Goal: Navigation & Orientation: Locate item on page

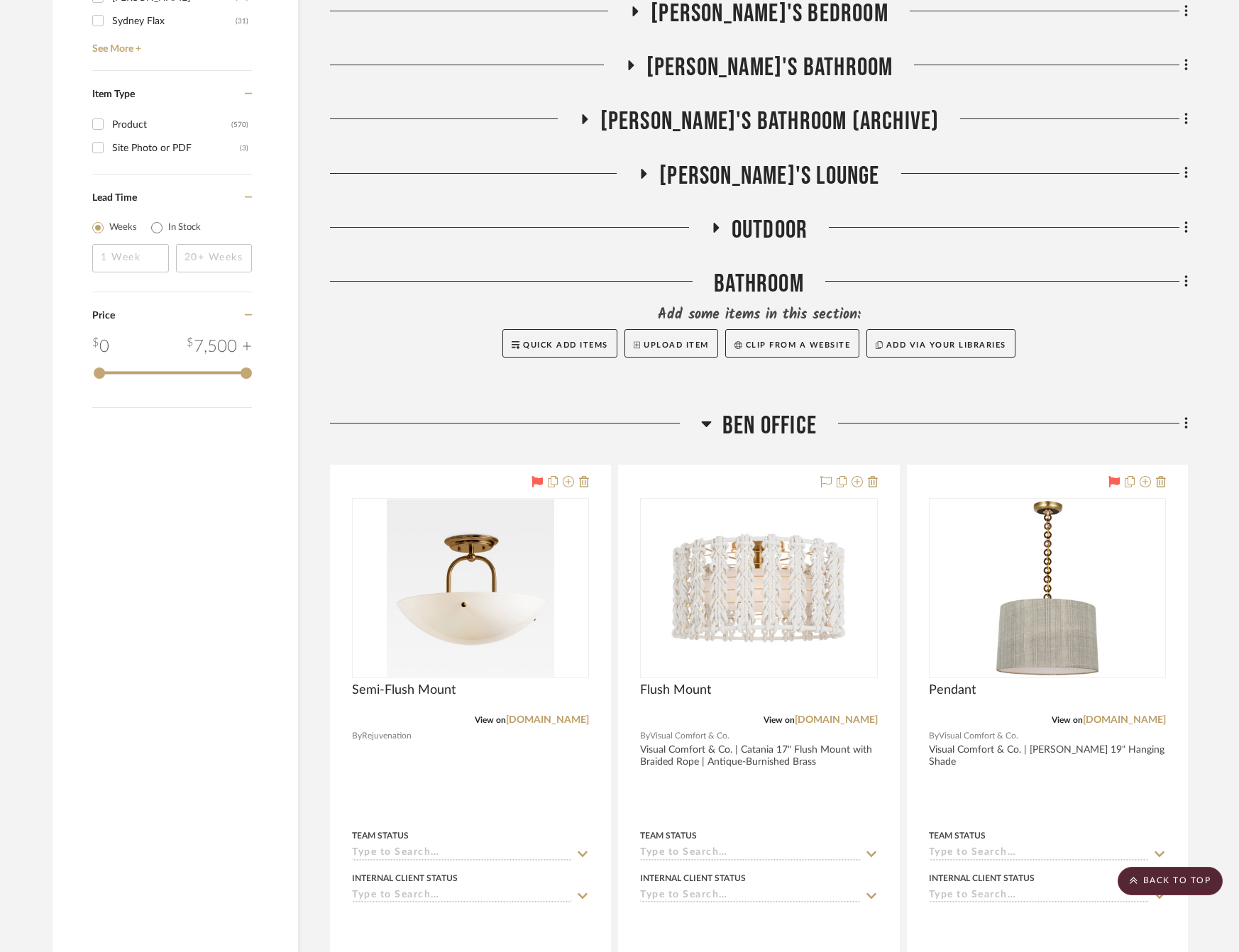
click at [758, 432] on span "Ben Office" at bounding box center [770, 425] width 95 height 31
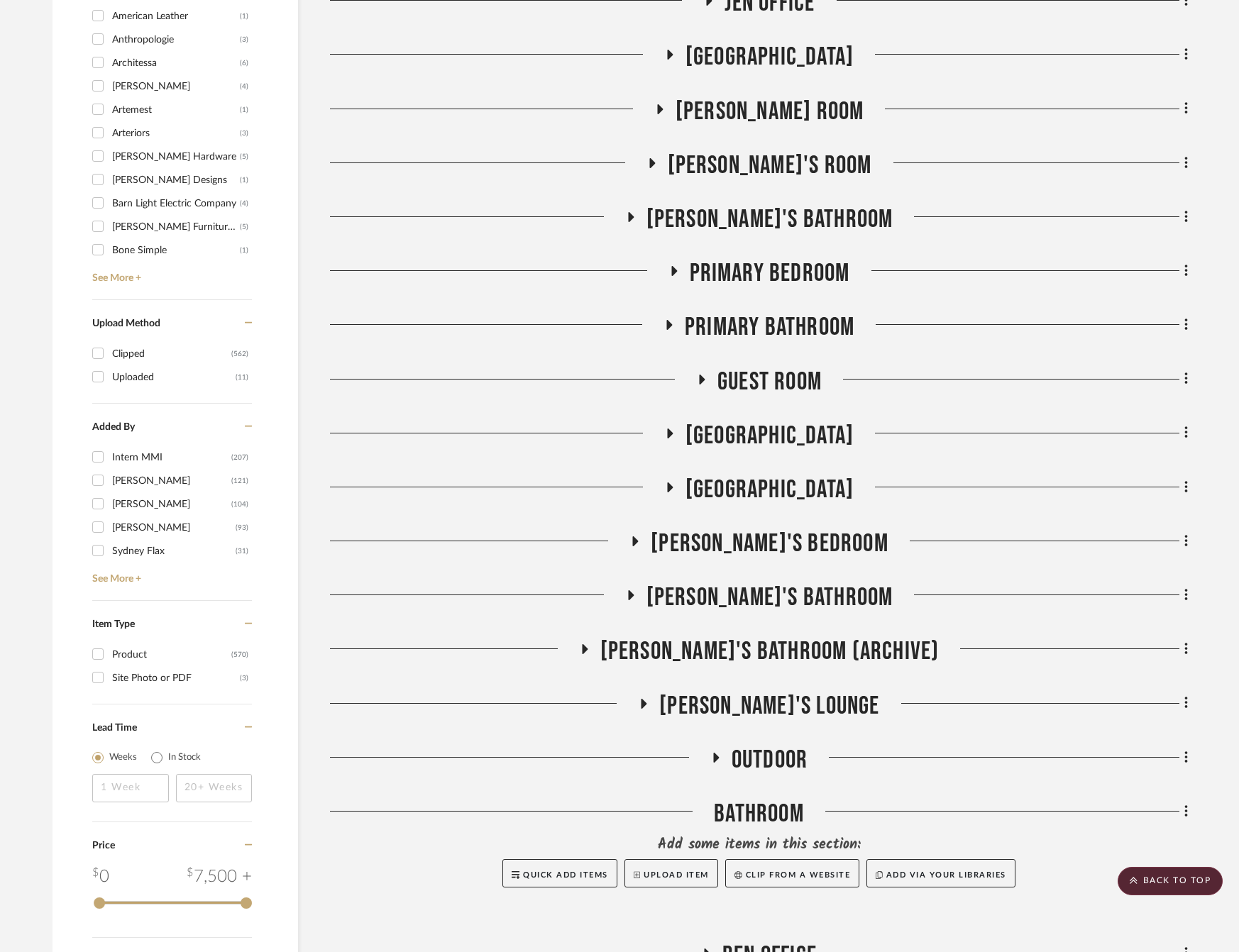
scroll to position [1694, 0]
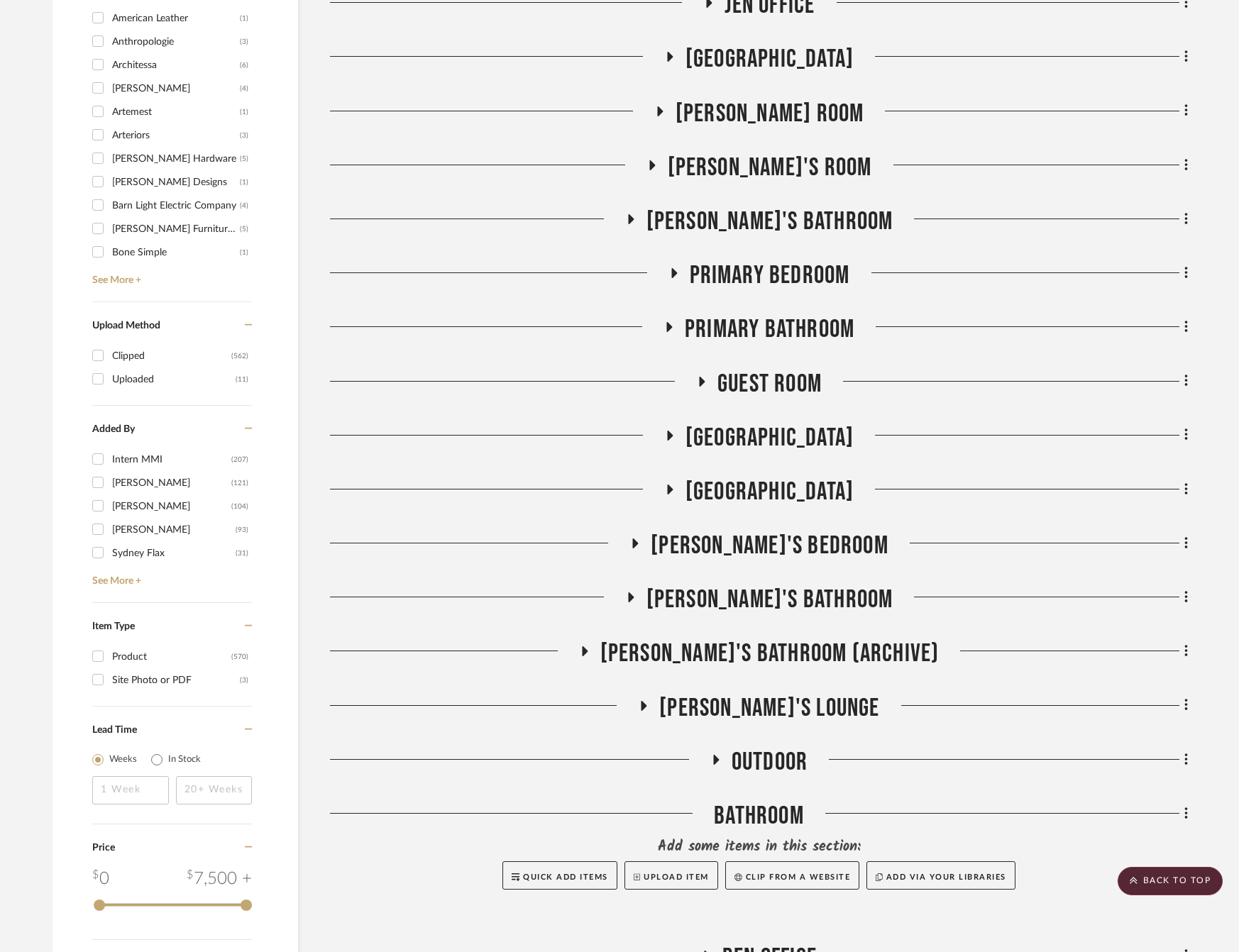
click at [758, 326] on span "Primary Bathroom" at bounding box center [769, 329] width 169 height 31
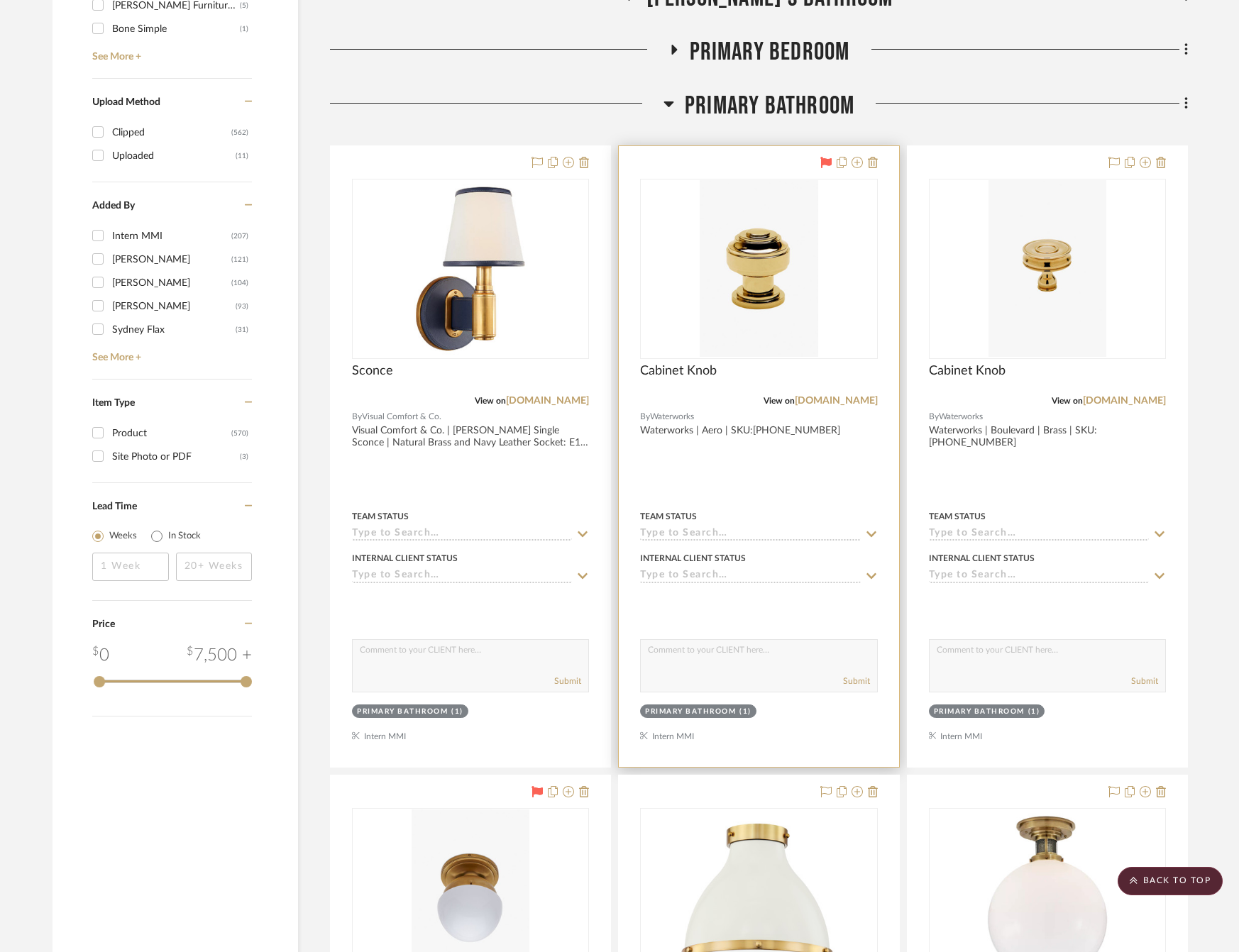
scroll to position [1801, 0]
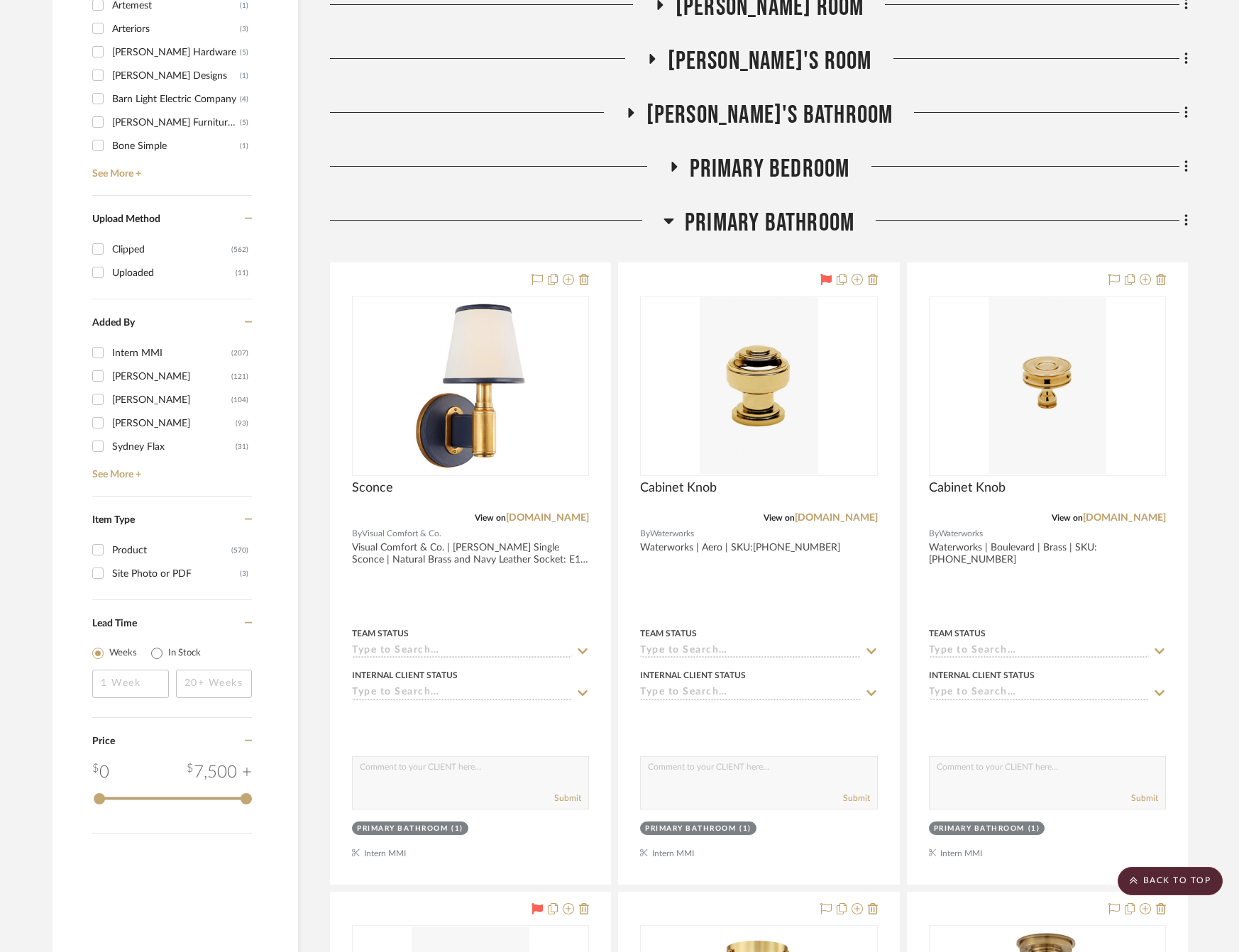
click at [764, 208] on span "Primary Bathroom" at bounding box center [769, 223] width 169 height 31
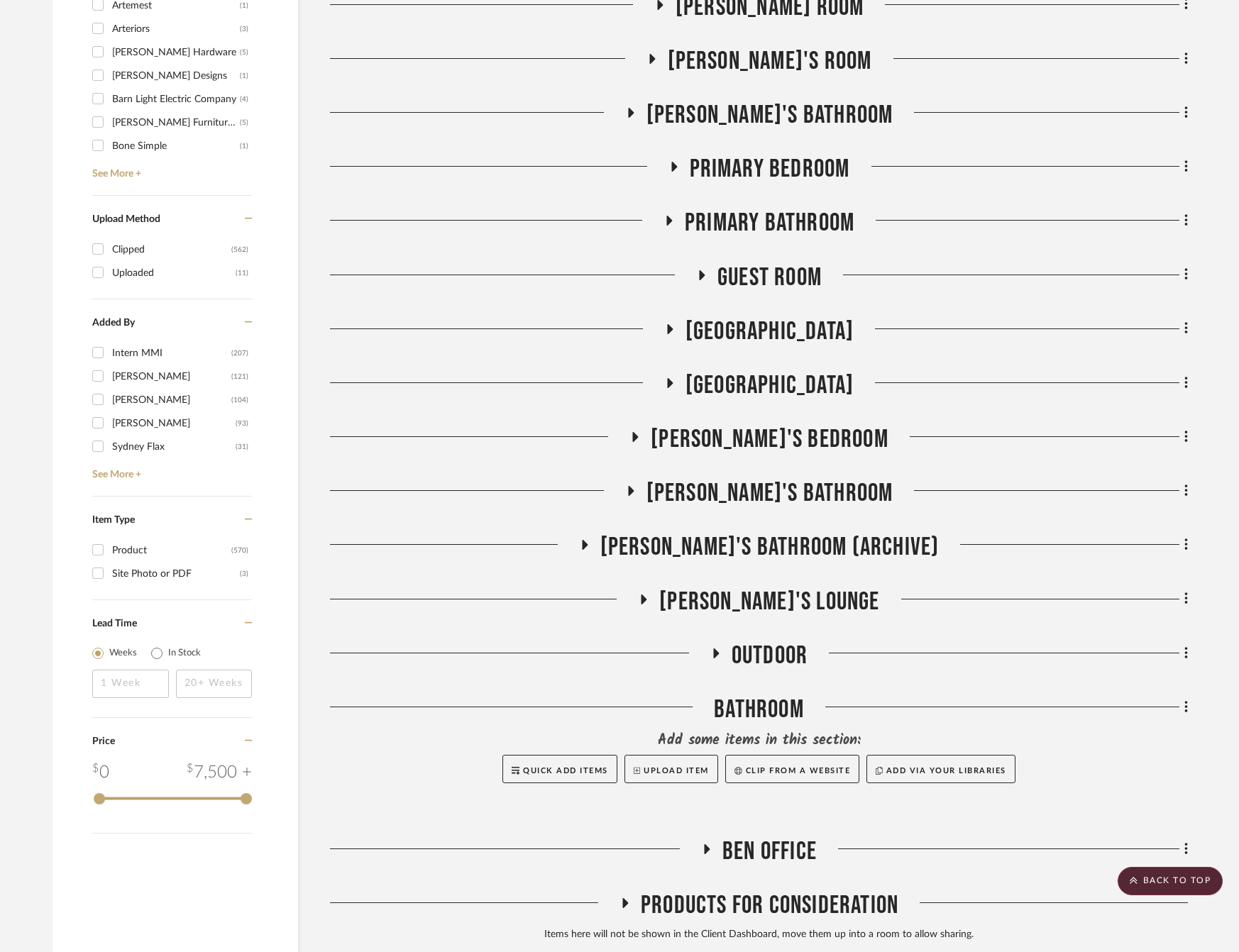
click at [762, 179] on span "Primary Bedroom" at bounding box center [769, 169] width 160 height 31
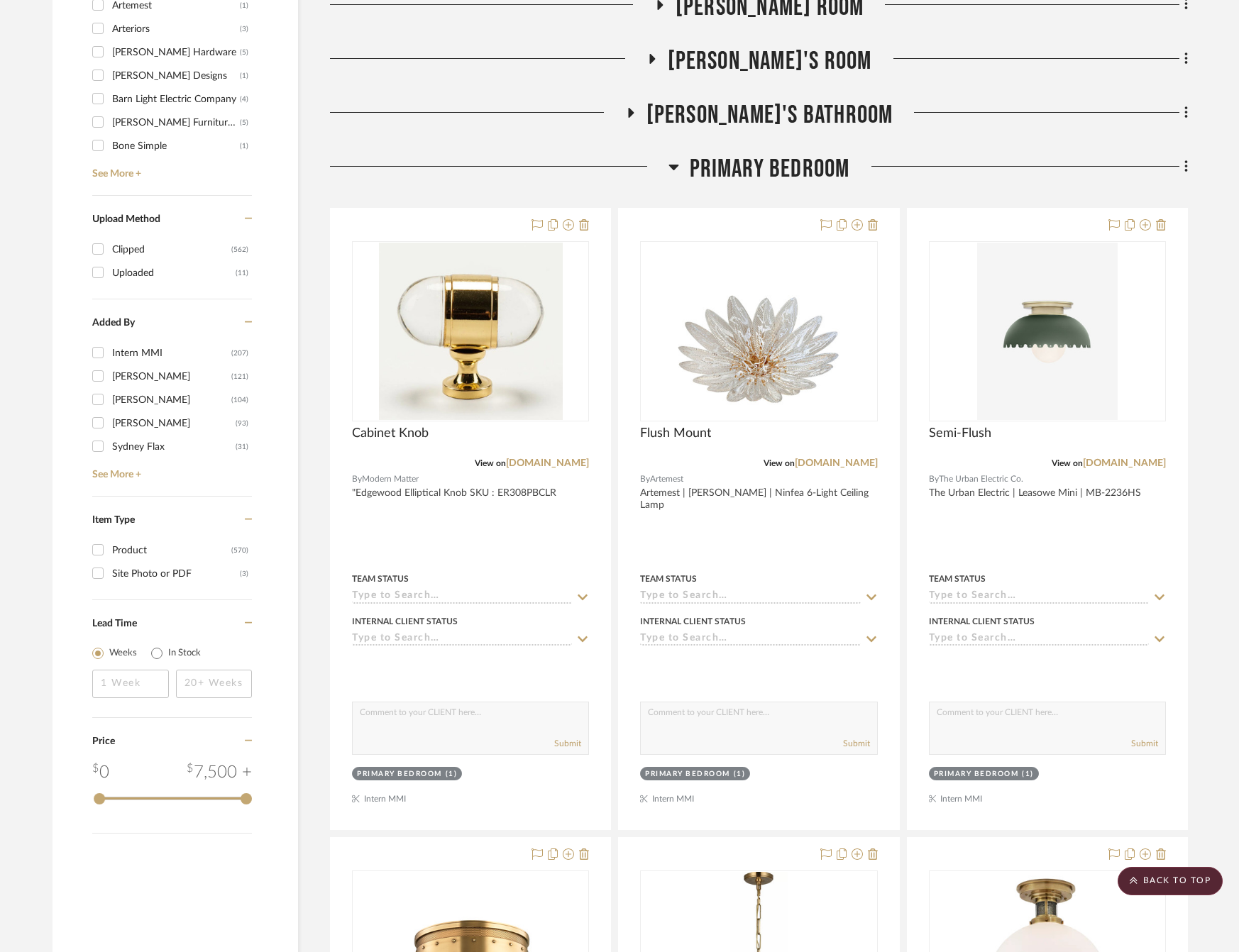
click at [762, 174] on span "Primary Bedroom" at bounding box center [769, 169] width 160 height 31
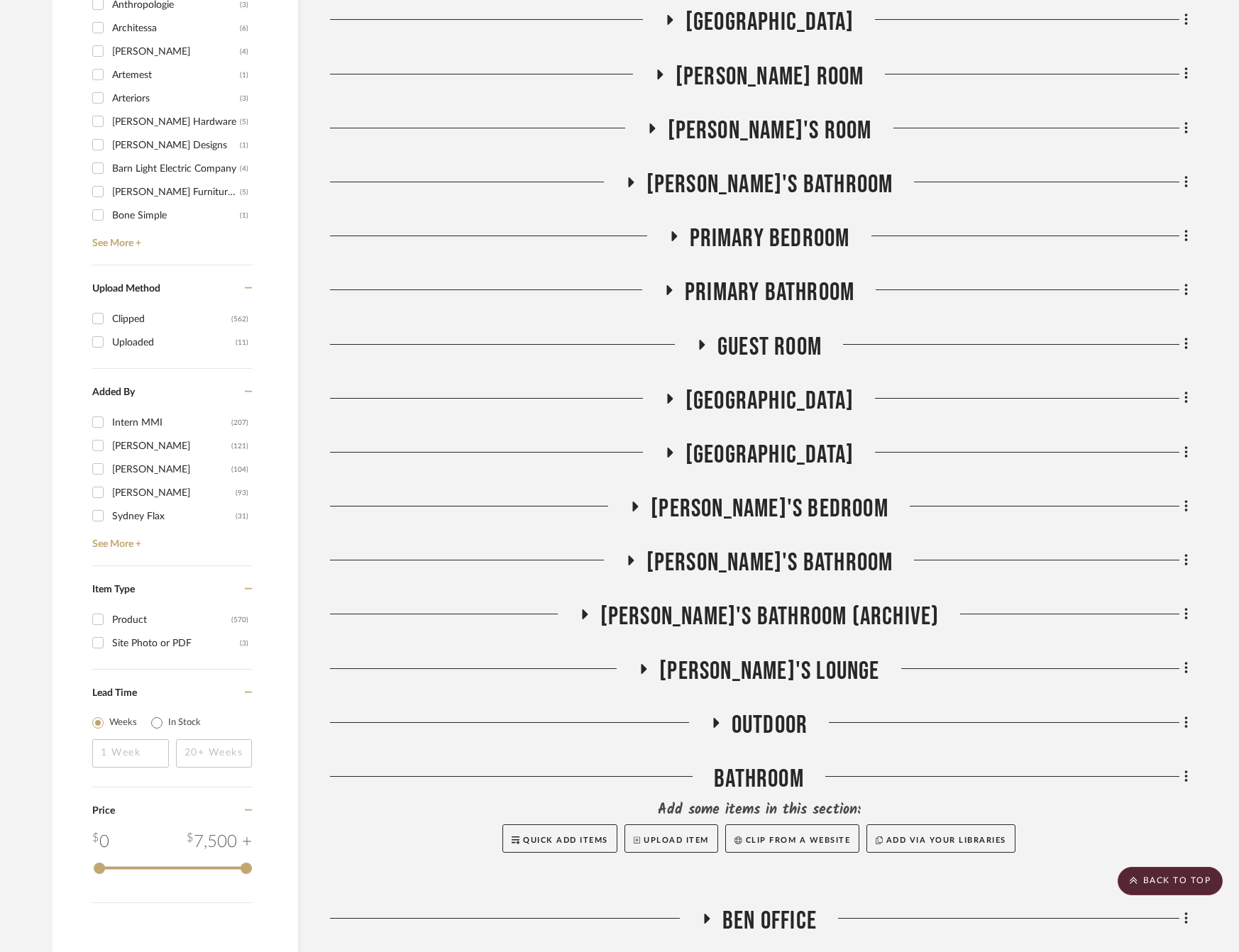
scroll to position [1694, 0]
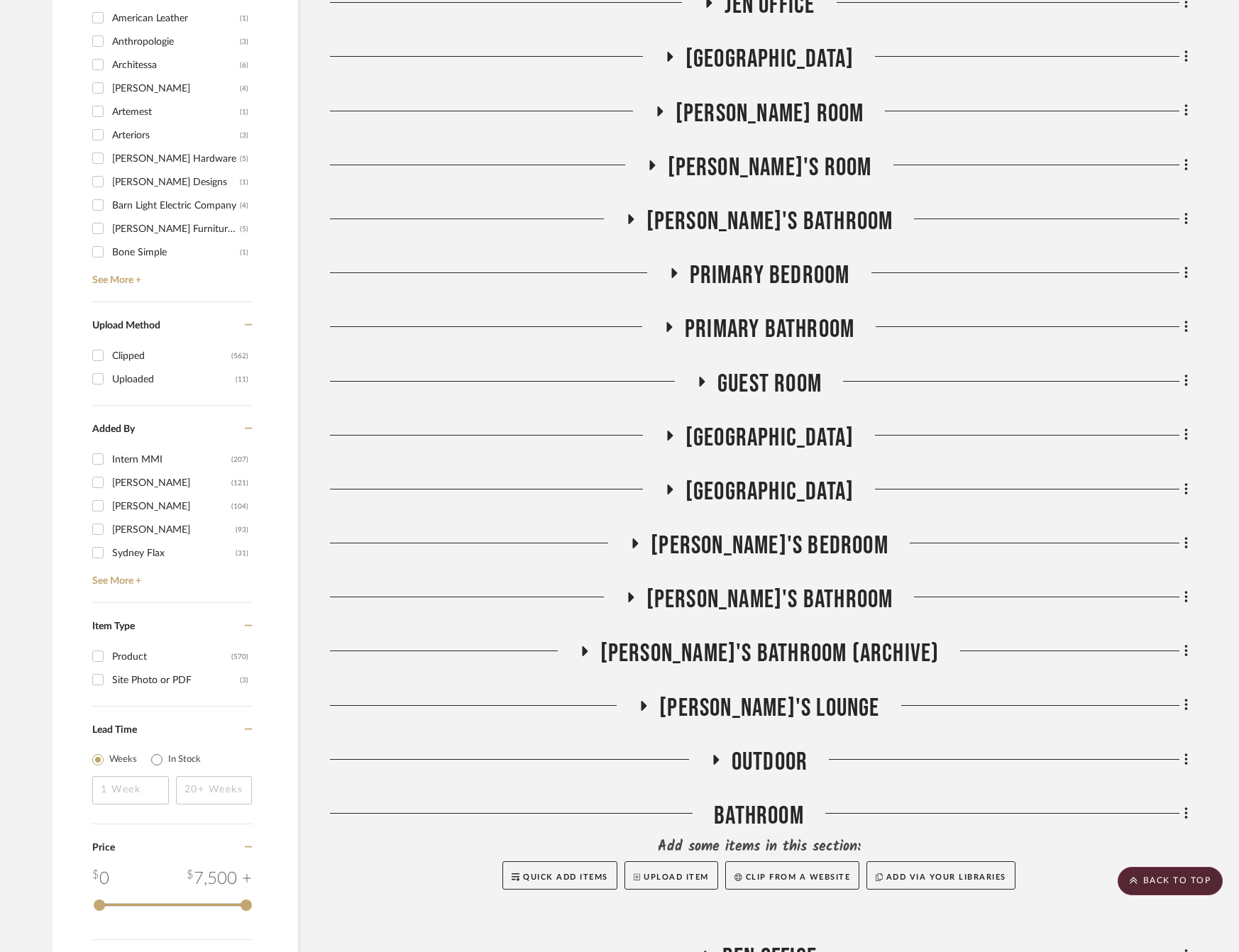
click at [787, 450] on span "[GEOGRAPHIC_DATA]" at bounding box center [770, 437] width 168 height 31
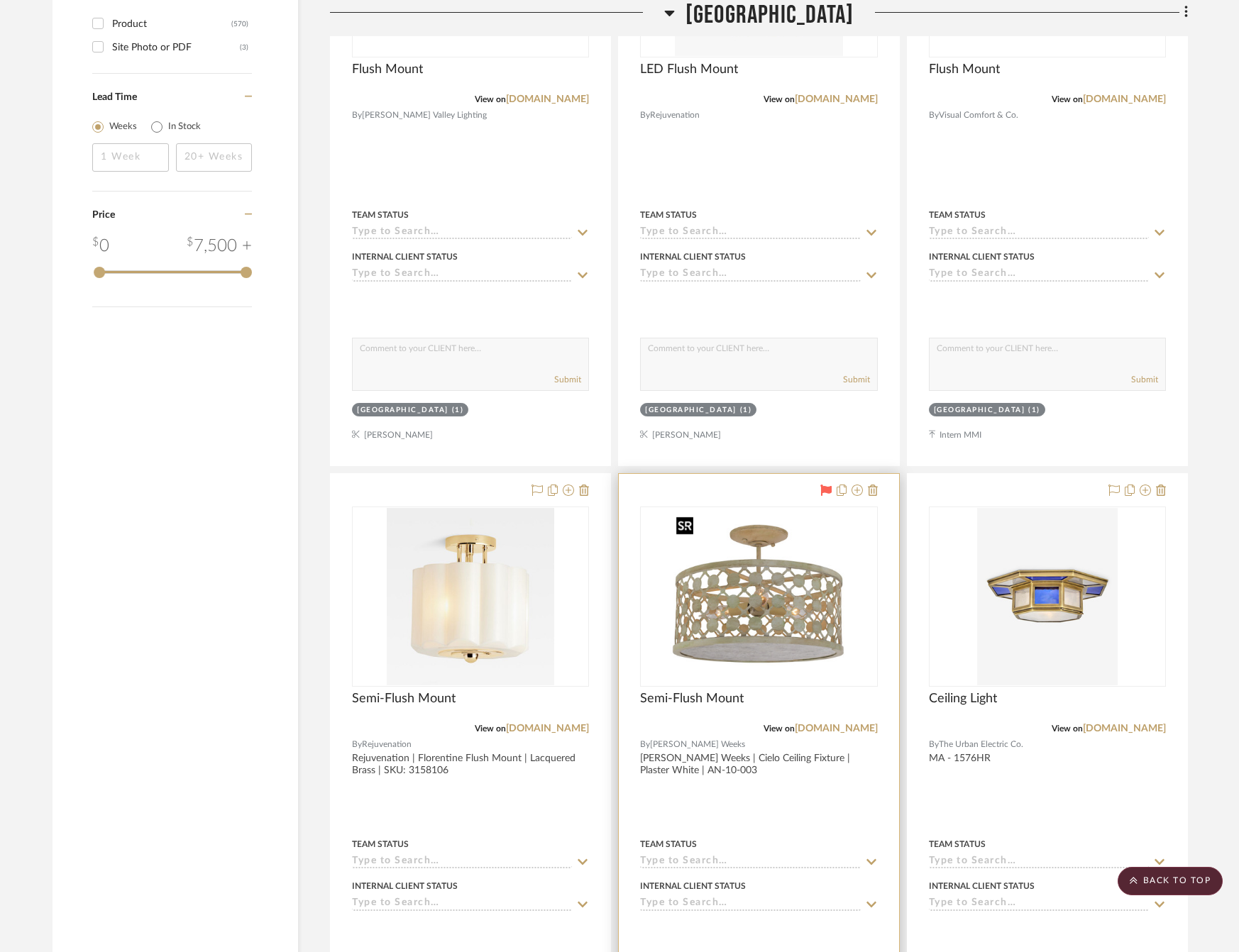
scroll to position [2439, 0]
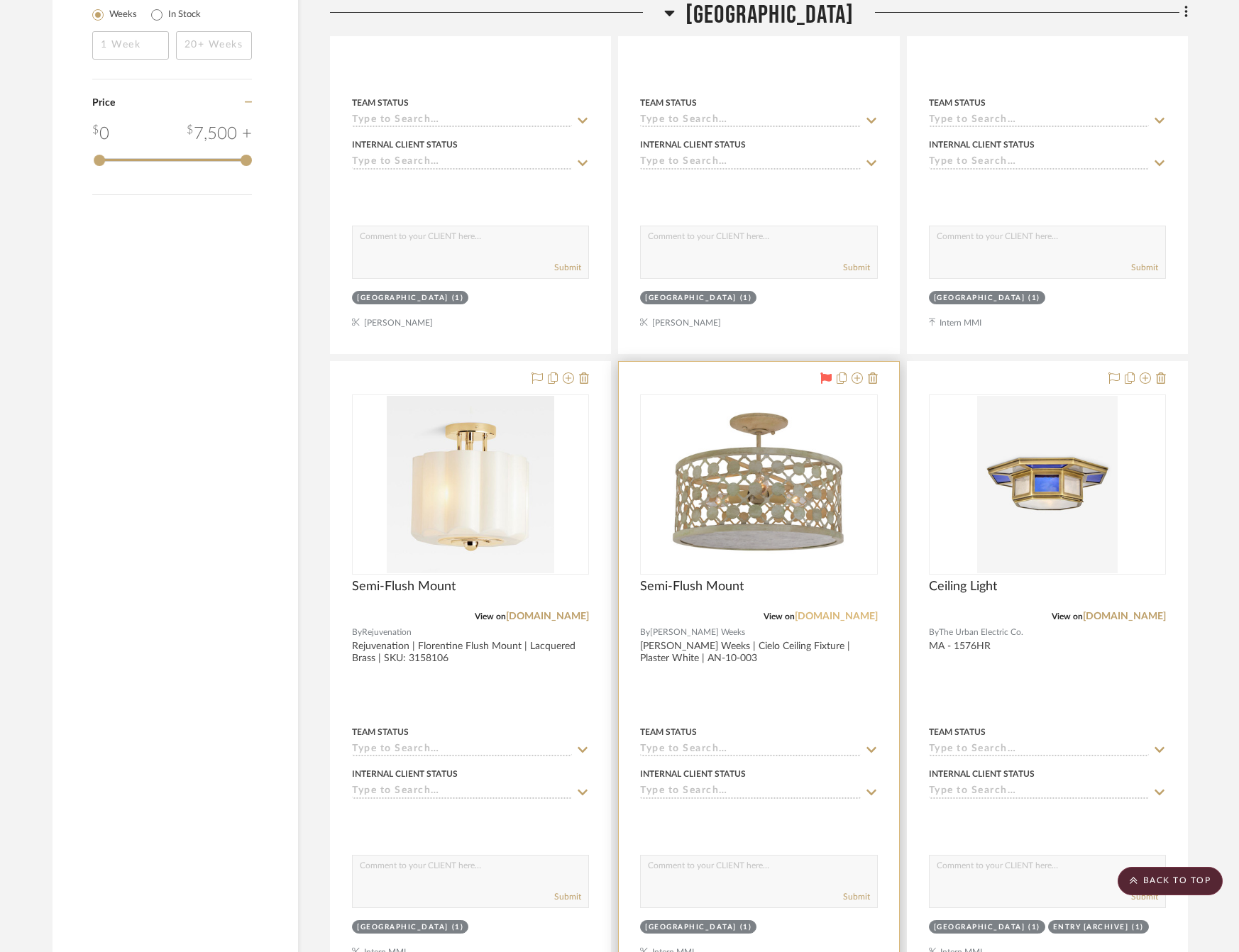
click at [811, 618] on link "[DOMAIN_NAME]" at bounding box center [836, 615] width 83 height 10
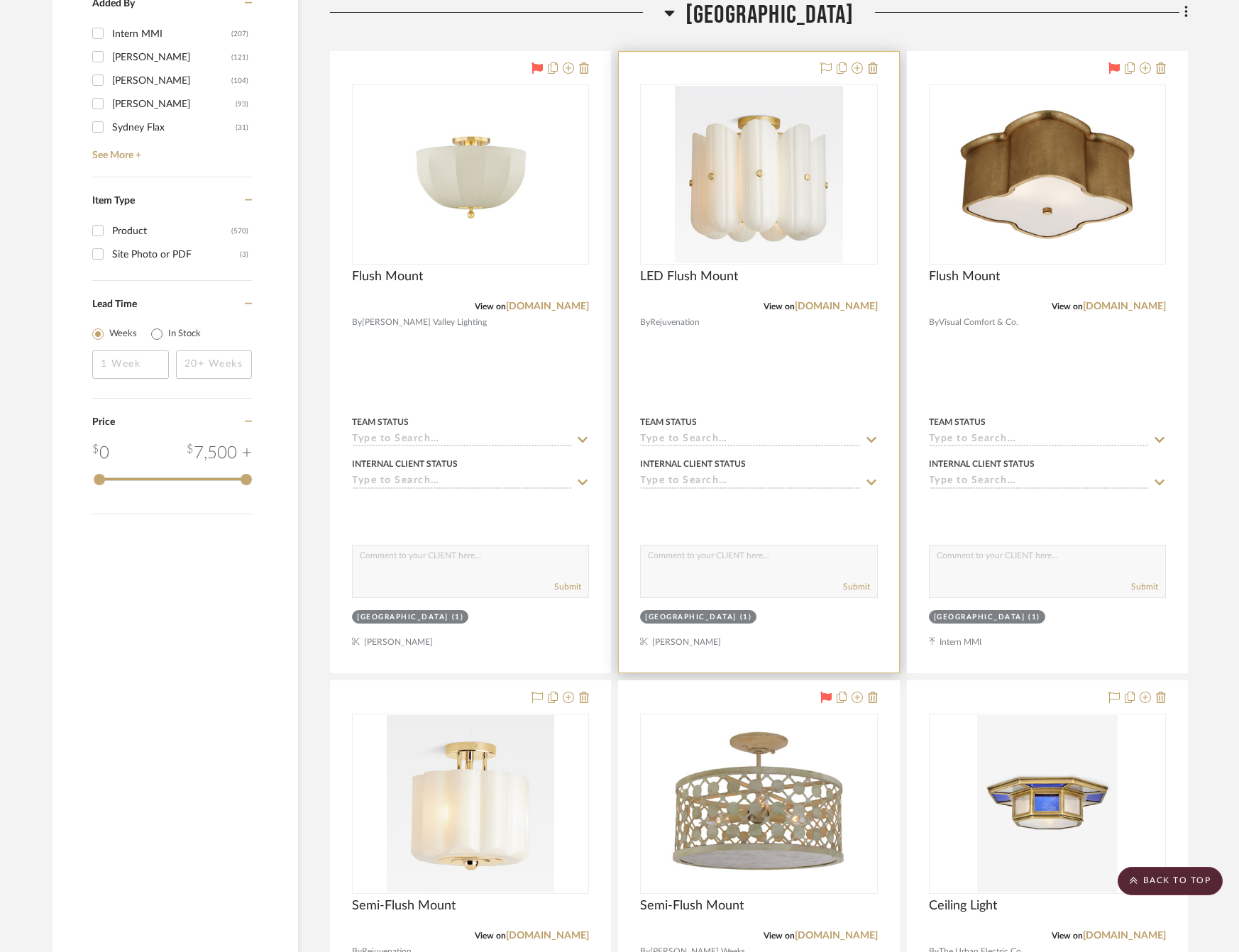
scroll to position [1694, 0]
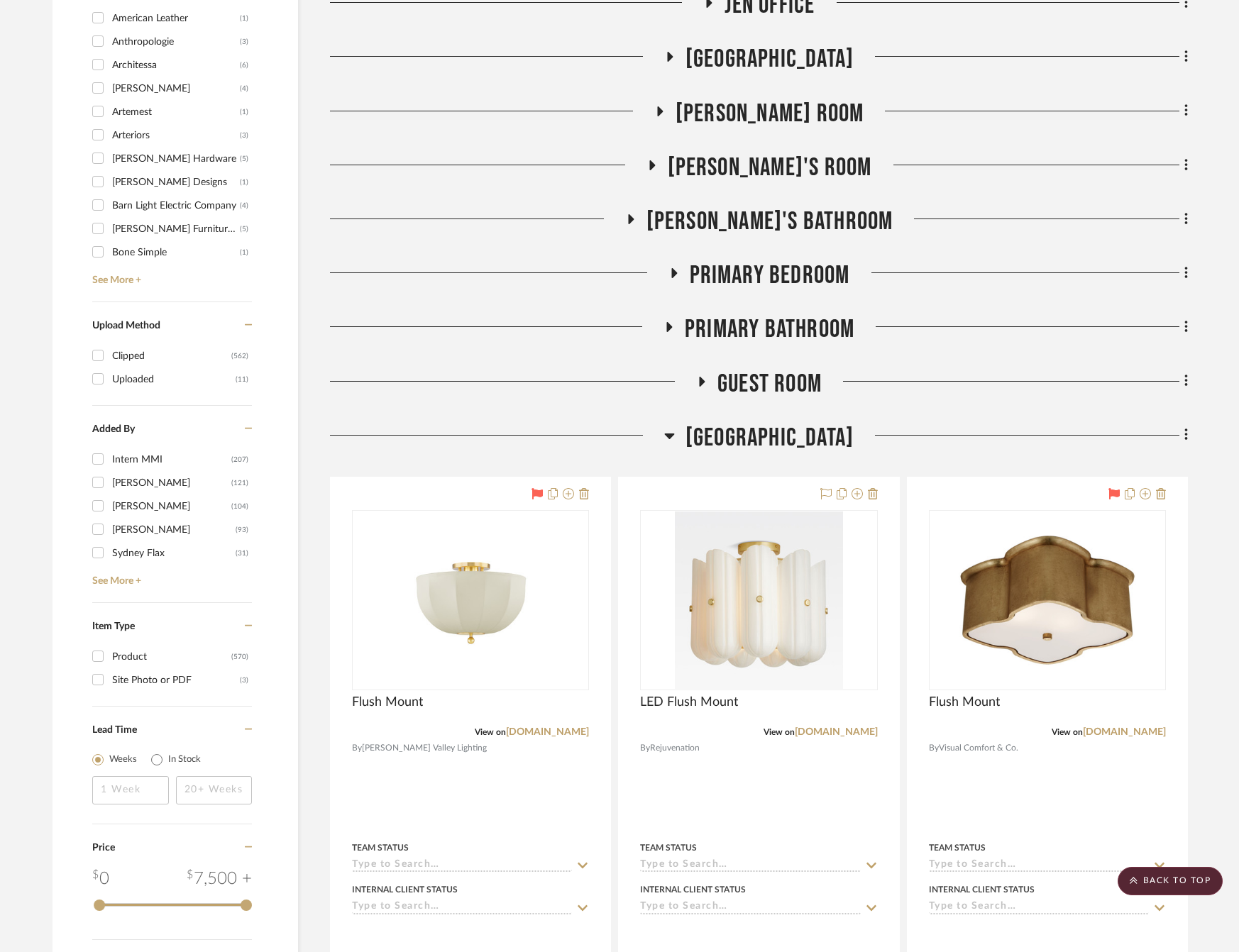
click at [775, 434] on span "[GEOGRAPHIC_DATA]" at bounding box center [770, 437] width 168 height 31
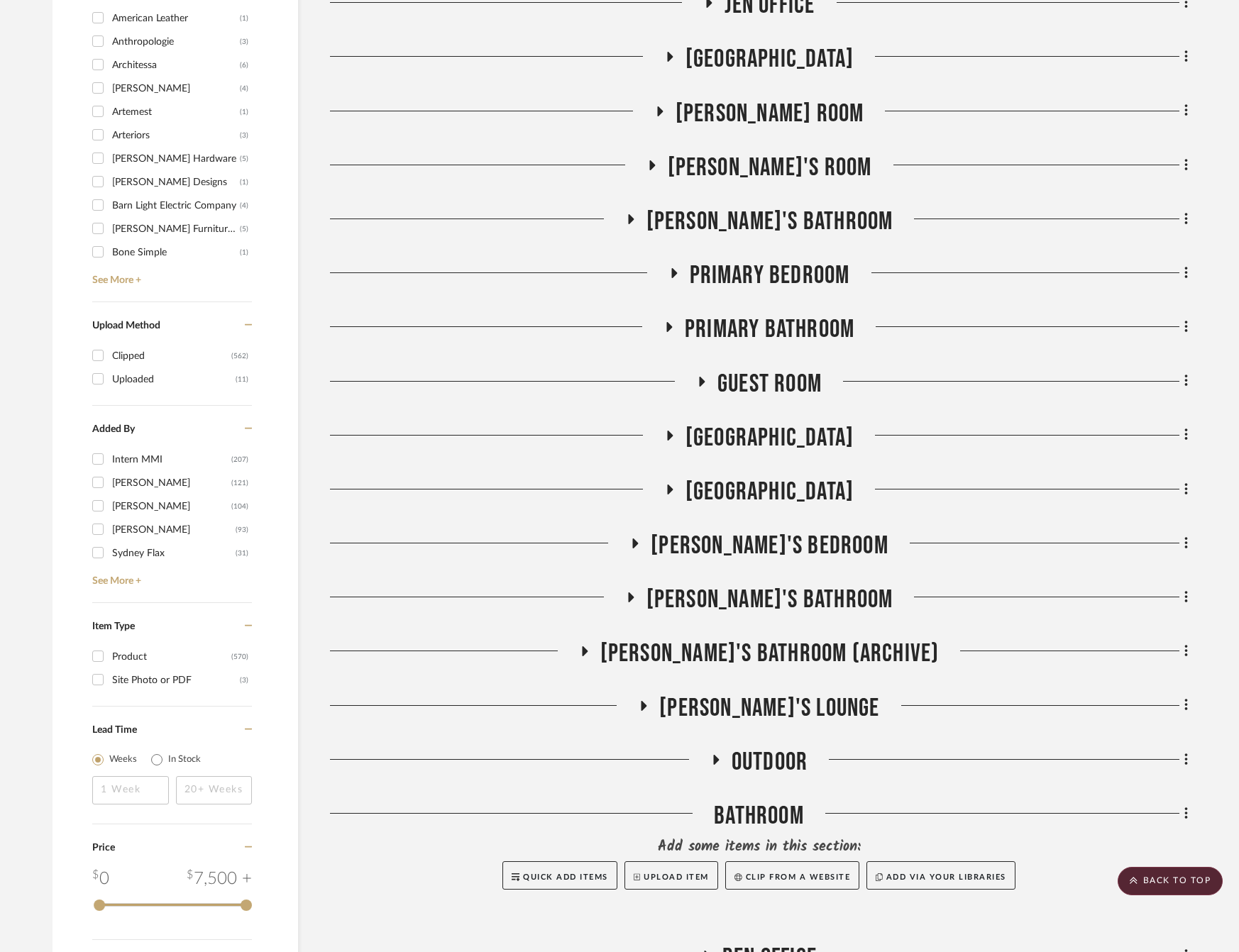
click at [787, 283] on span "Primary Bedroom" at bounding box center [769, 275] width 160 height 31
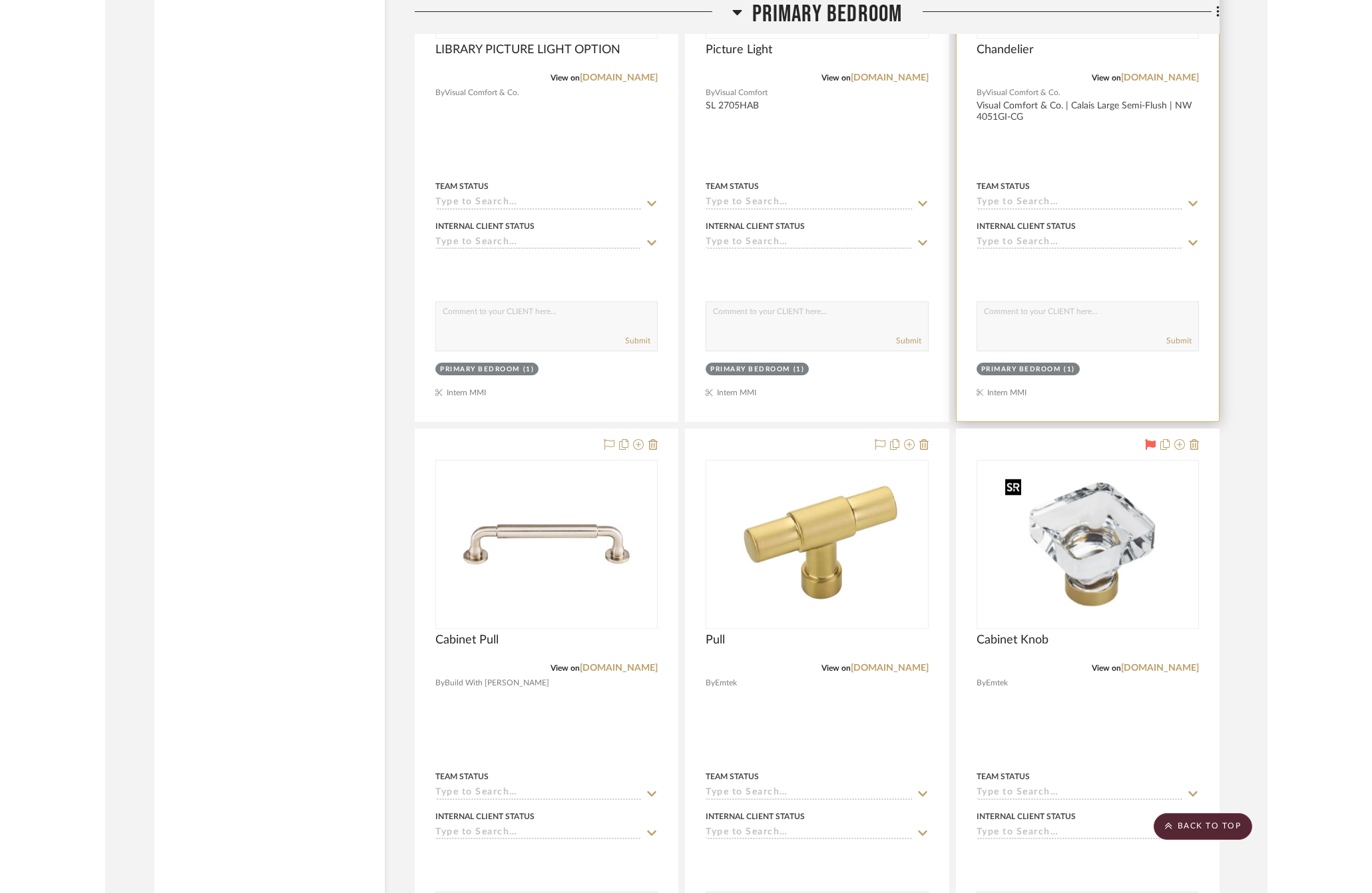
scroll to position [4982, 0]
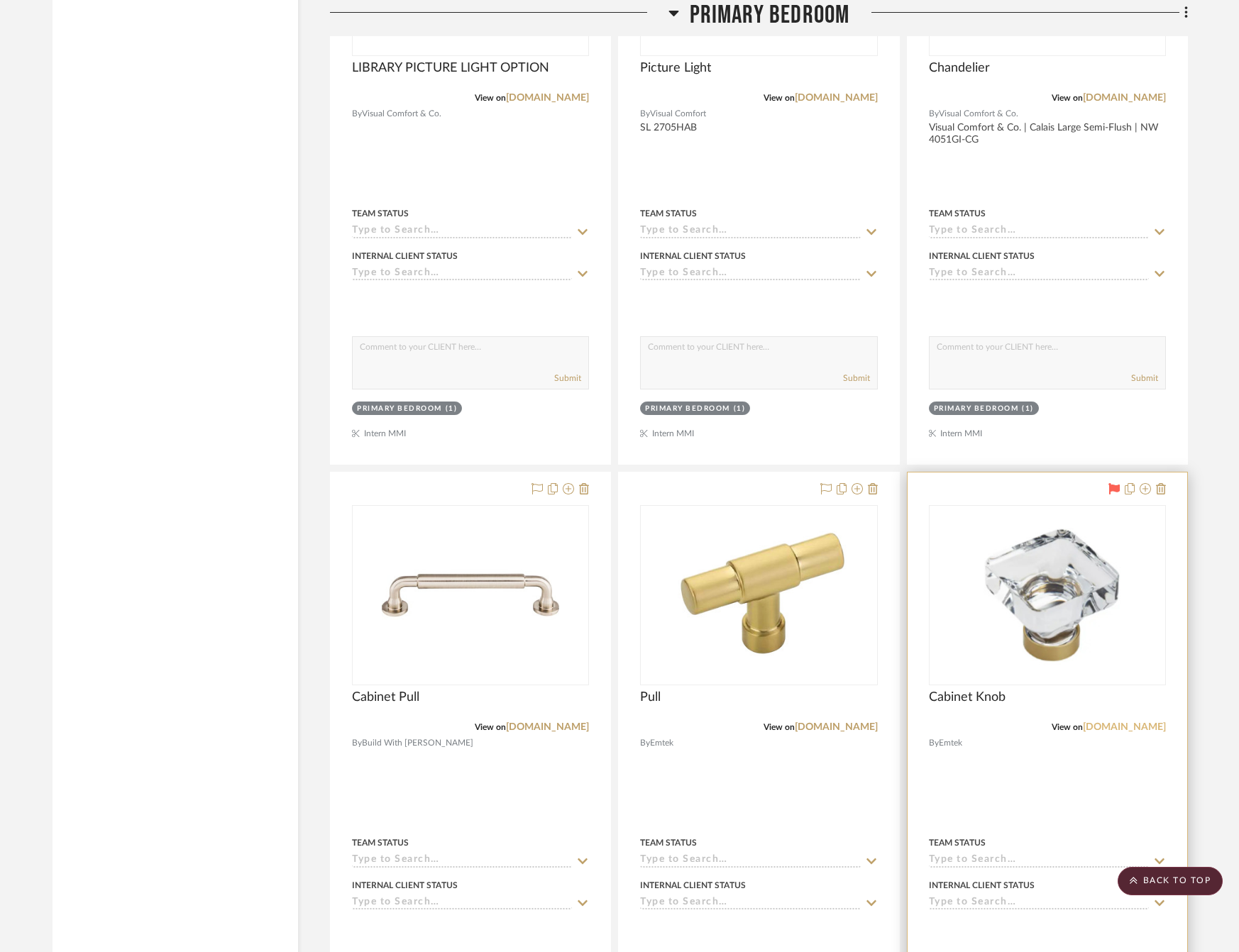
click at [1139, 732] on link "[DOMAIN_NAME]" at bounding box center [1124, 727] width 83 height 10
